Goal: Transaction & Acquisition: Purchase product/service

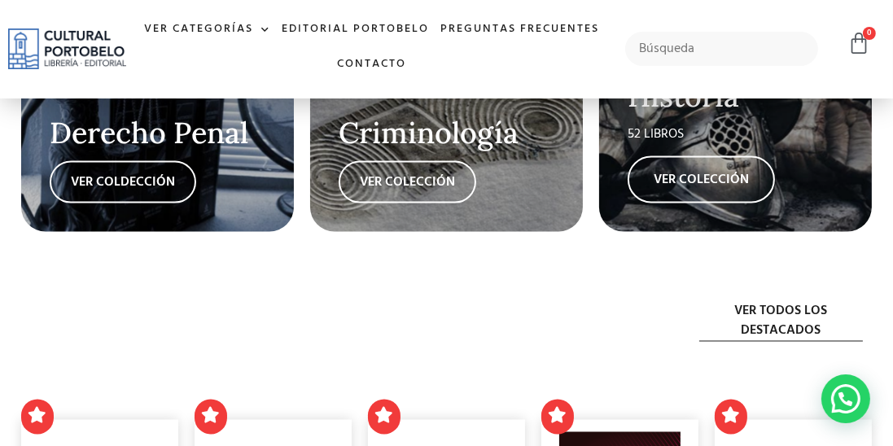
scroll to position [2867, 0]
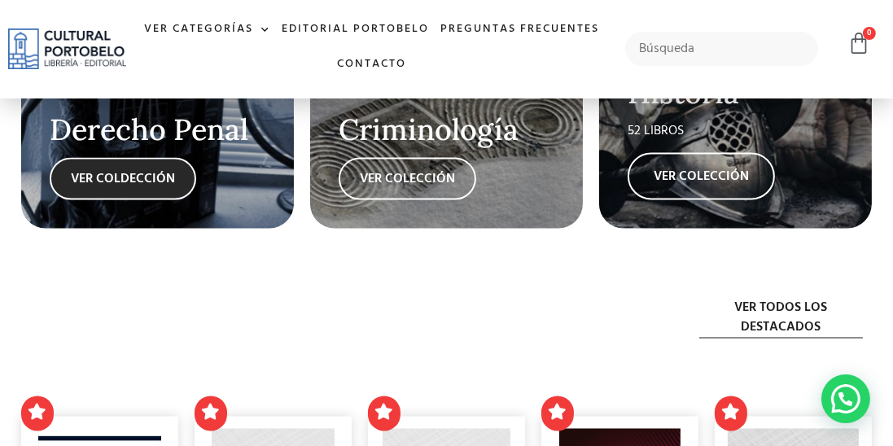
click at [111, 200] on link "VER COLDECCIÓN" at bounding box center [123, 179] width 146 height 42
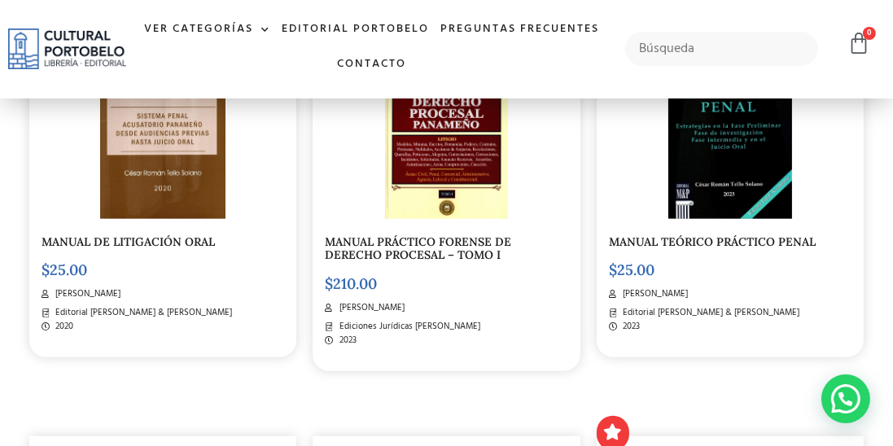
scroll to position [1761, 0]
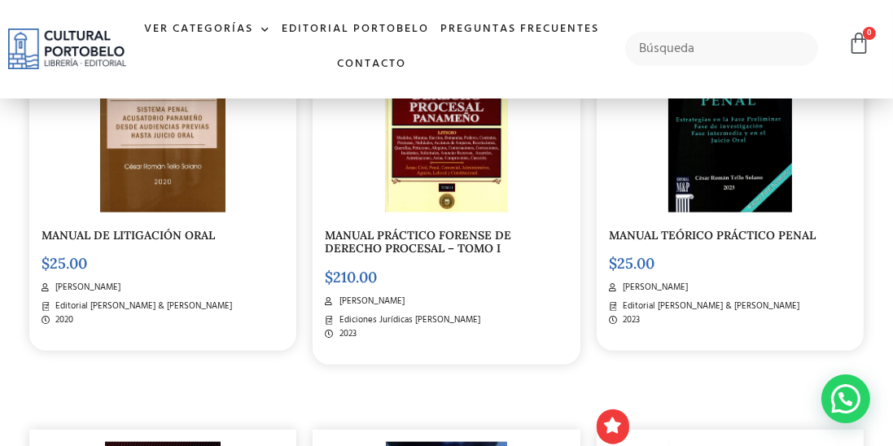
click at [483, 256] on link "MANUAL PRÁCTICO FORENSE DE DERECHO PROCESAL – TOMO I" at bounding box center [418, 242] width 186 height 28
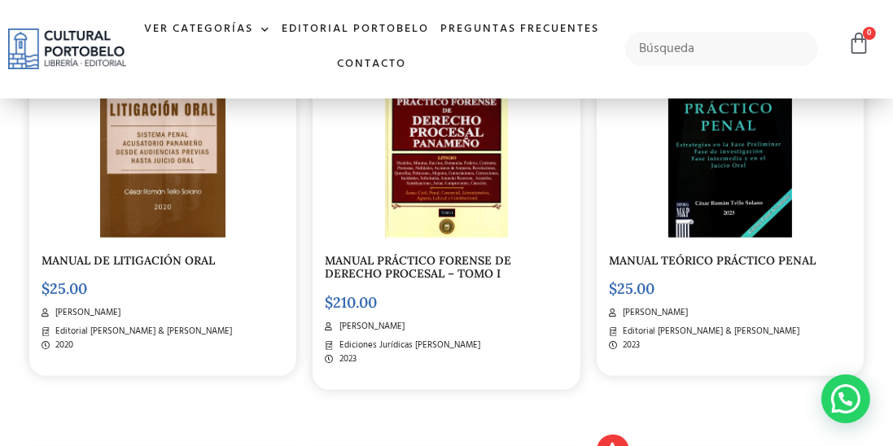
scroll to position [1735, 0]
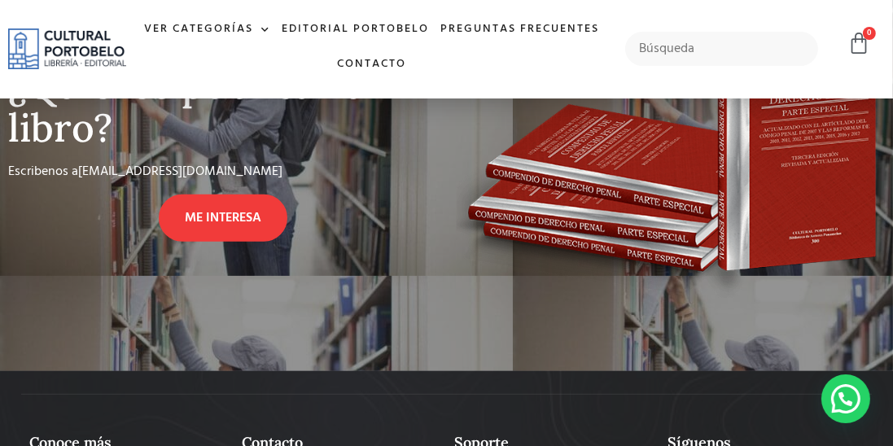
scroll to position [880, 0]
